Goal: Task Accomplishment & Management: Use online tool/utility

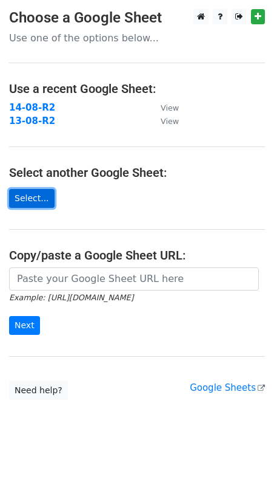
click at [42, 200] on link "Select..." at bounding box center [32, 198] width 46 height 19
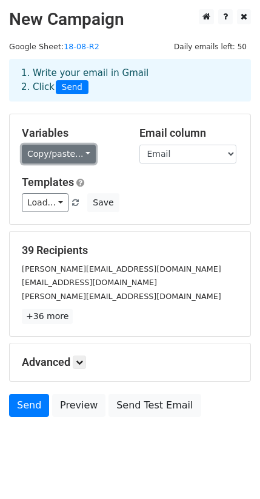
click at [67, 155] on link "Copy/paste..." at bounding box center [59, 154] width 74 height 19
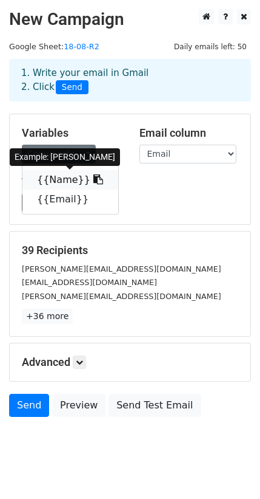
click at [48, 183] on link "{{Name}}" at bounding box center [70, 179] width 96 height 19
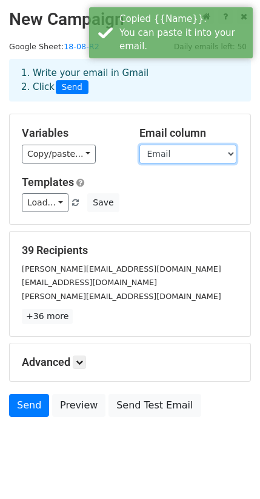
click at [157, 159] on select "Name Email" at bounding box center [188, 154] width 97 height 19
click at [140, 145] on select "Name Email" at bounding box center [188, 154] width 97 height 19
